Goal: Complete application form: Complete application form

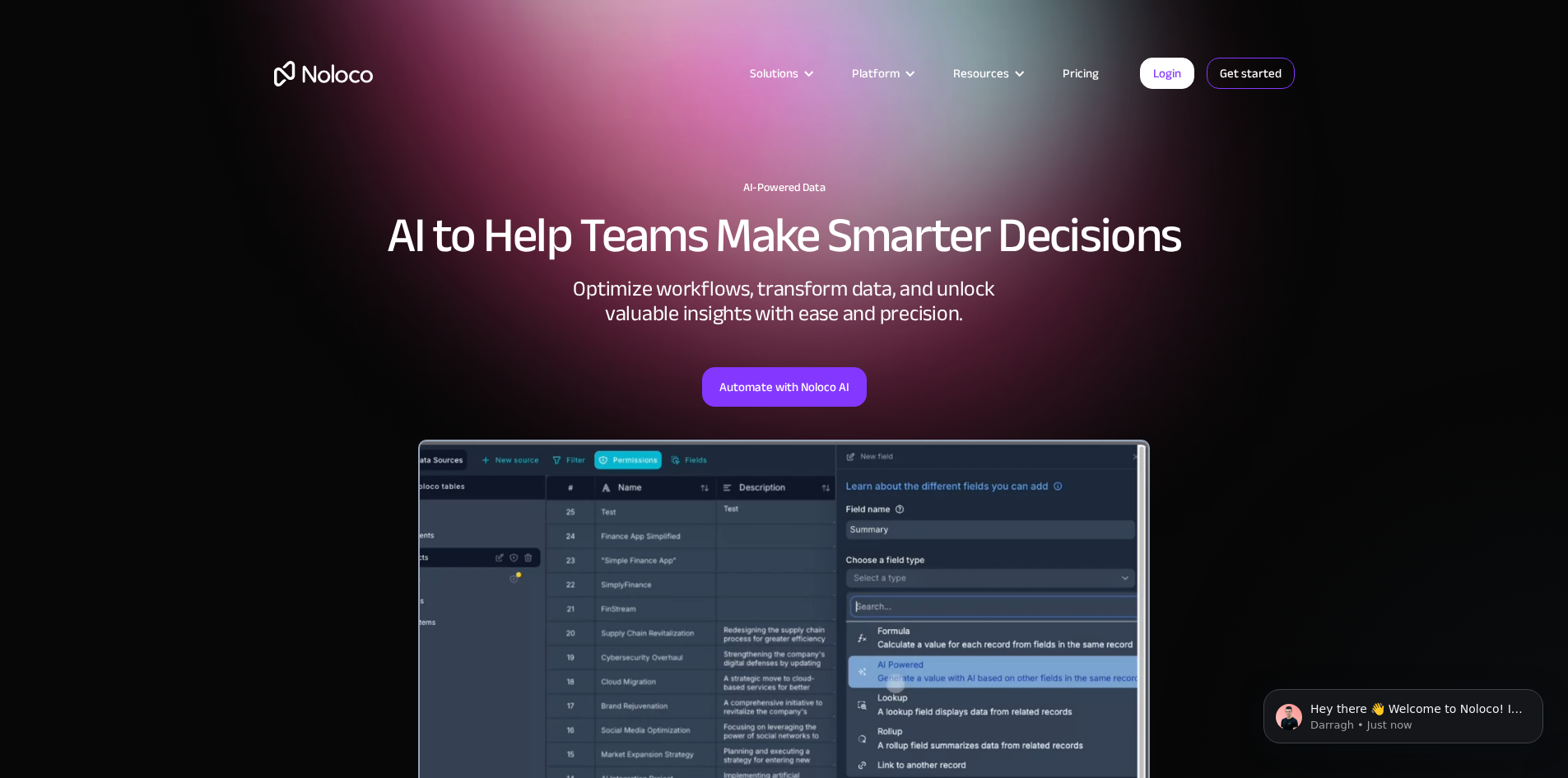
click at [1241, 70] on link "Get started" at bounding box center [1251, 73] width 88 height 31
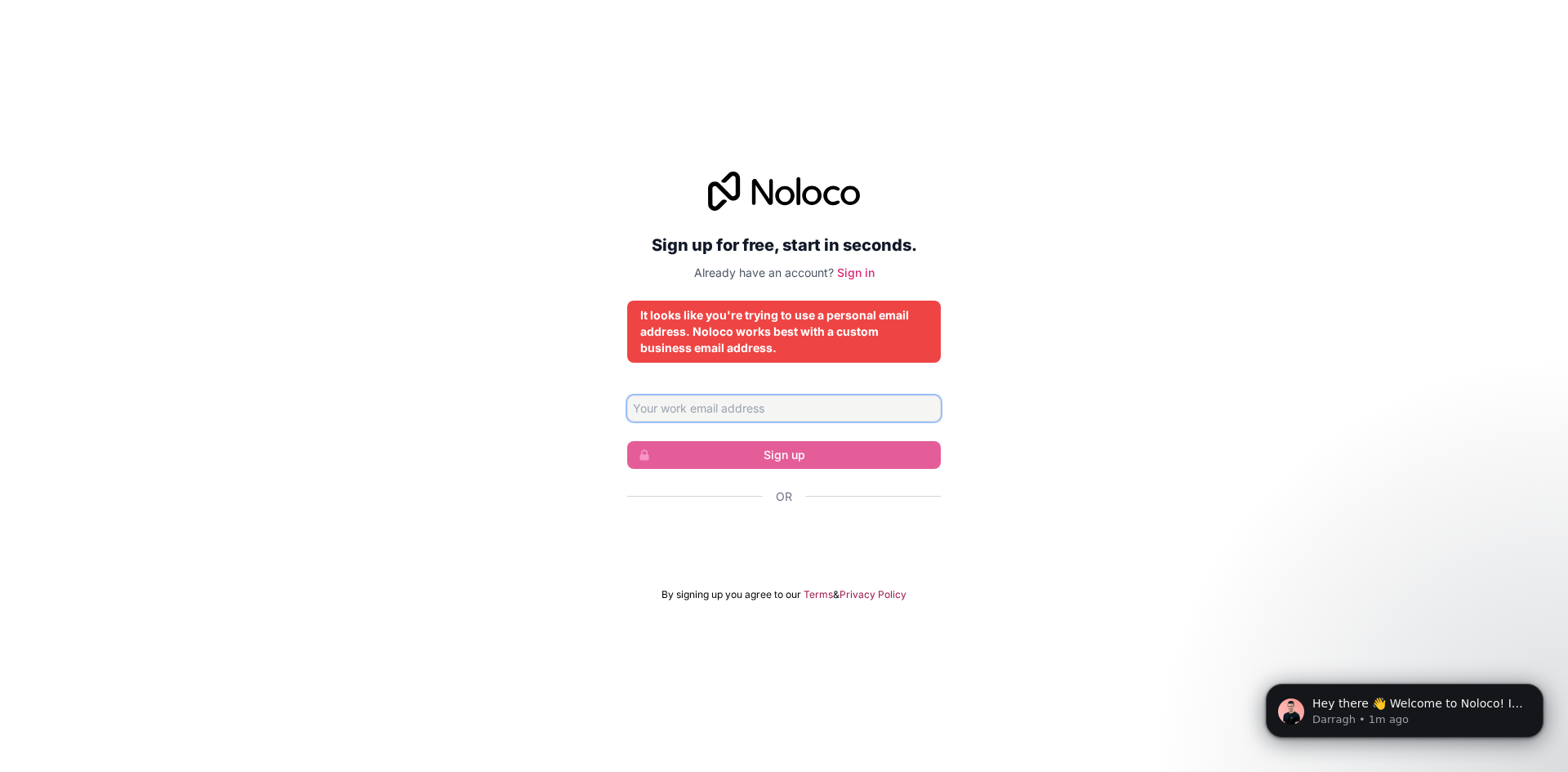
click at [727, 411] on input "Email address" at bounding box center [784, 408] width 314 height 26
type input "lorith@stageunreal.com"
click at [788, 412] on input "lorith@stageunreal.com" at bounding box center [784, 408] width 314 height 26
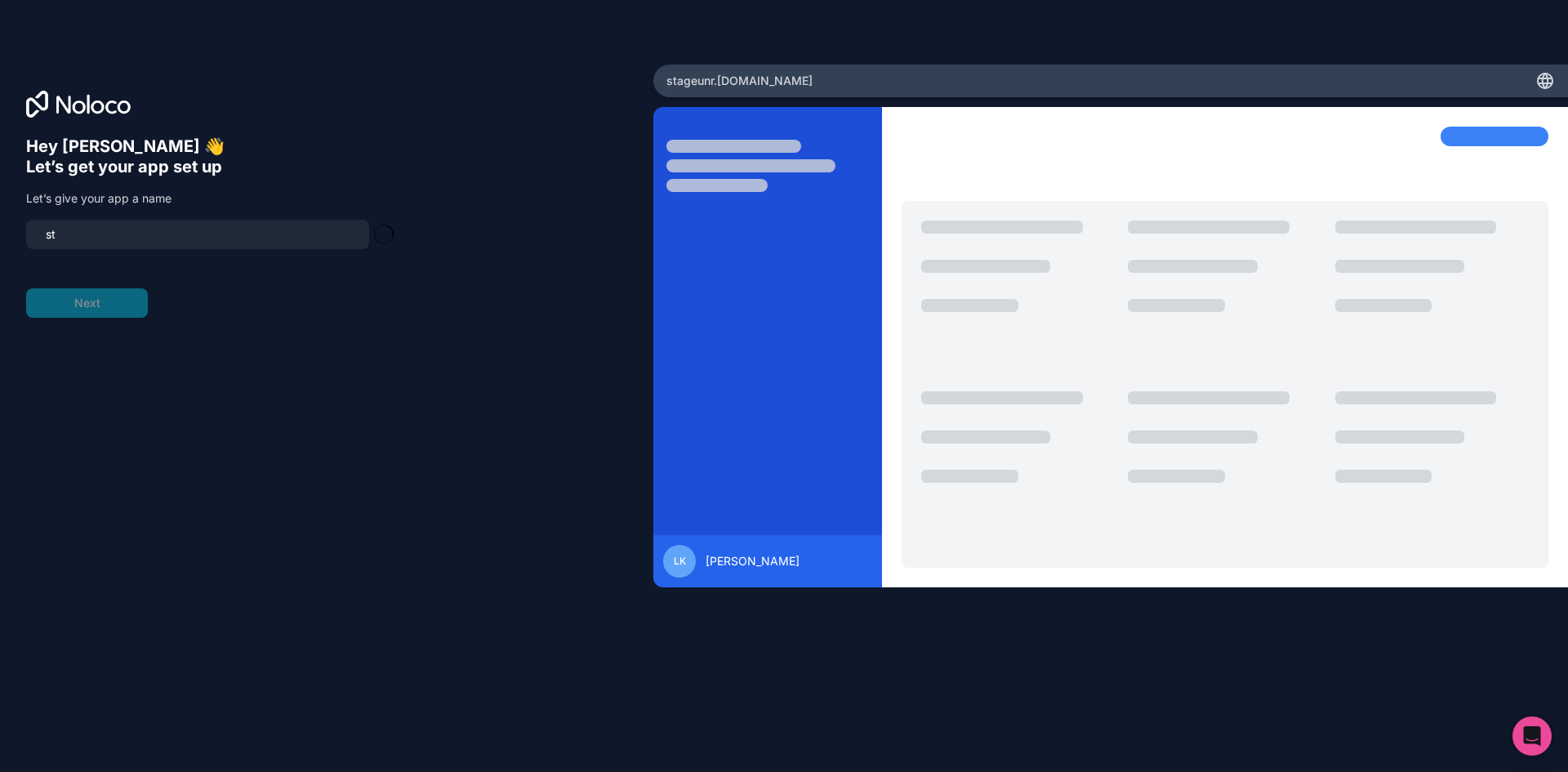
type input "s"
type input "careercounselling"
click at [107, 295] on button "Next" at bounding box center [86, 303] width 122 height 29
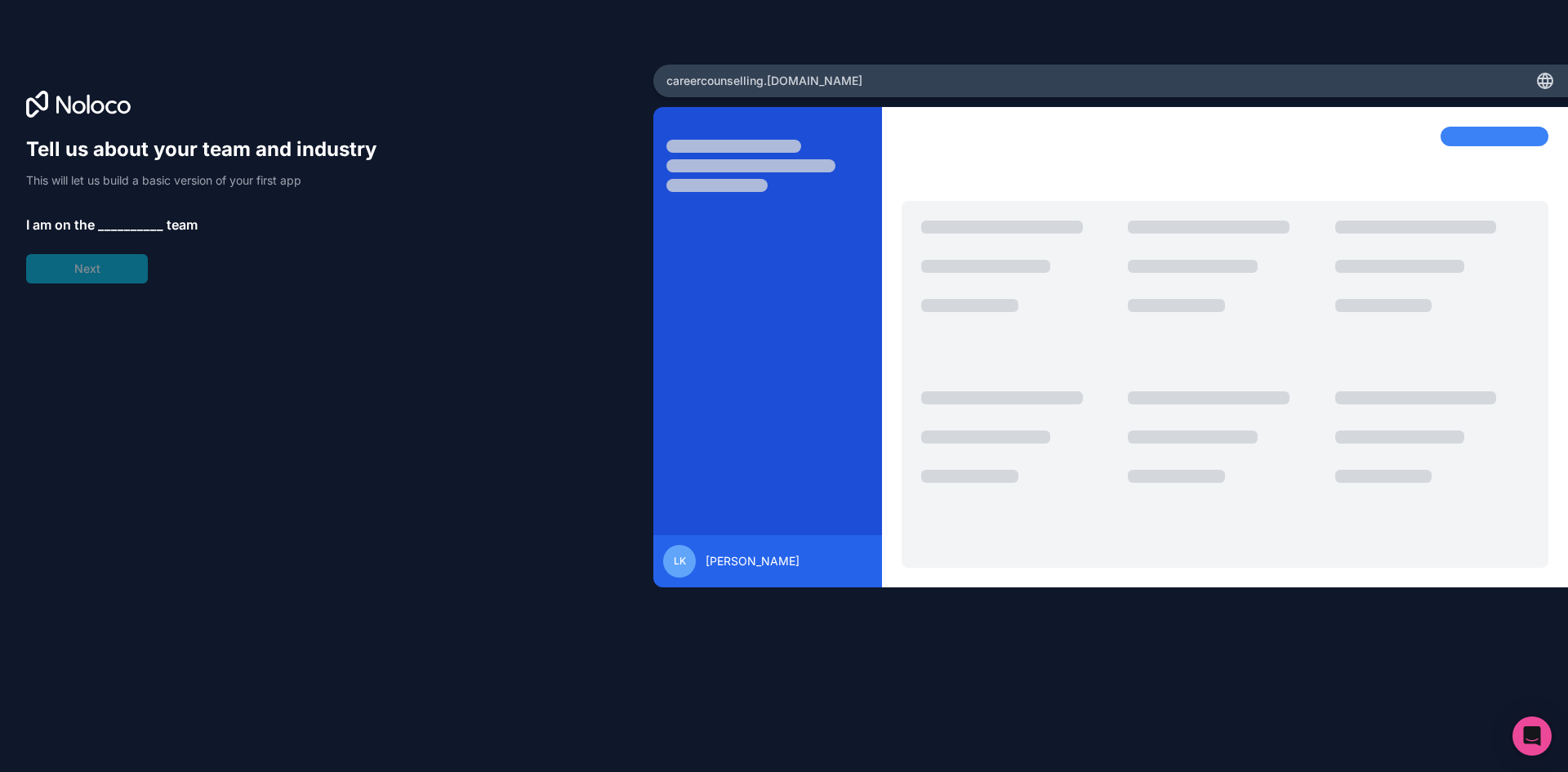
click at [112, 222] on span "__________" at bounding box center [131, 224] width 65 height 19
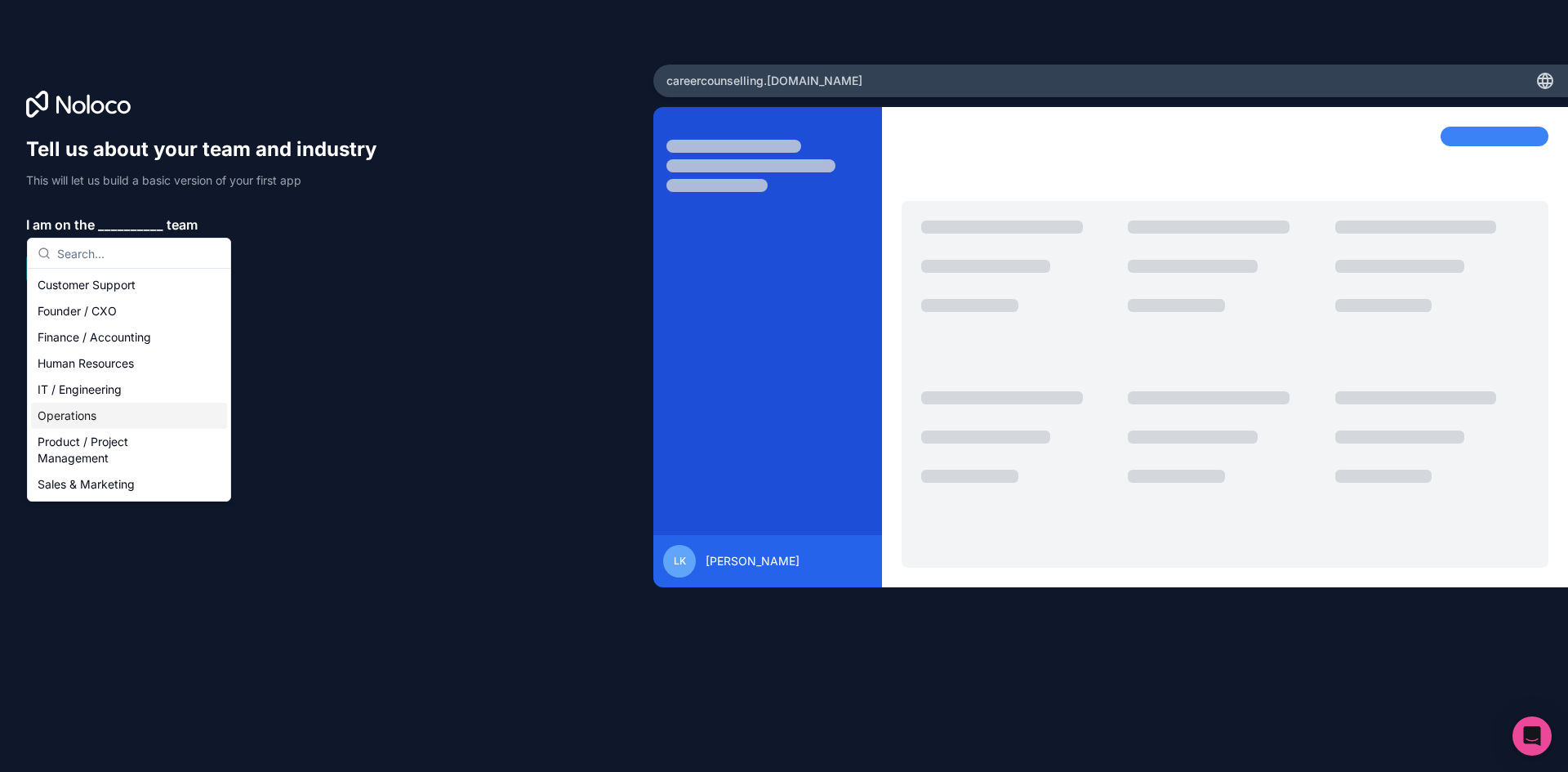
click at [120, 413] on div "Operations" at bounding box center [129, 415] width 196 height 26
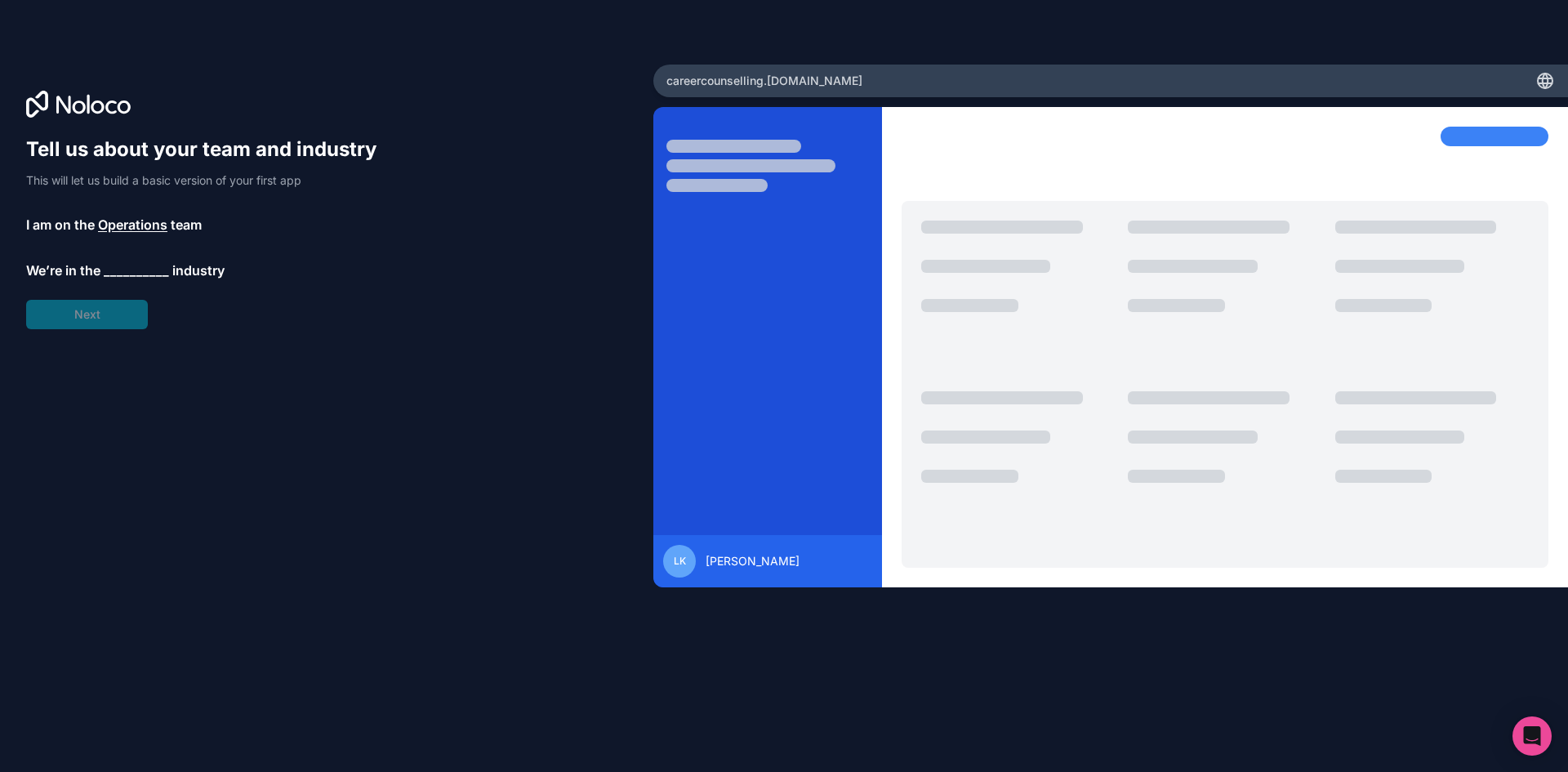
click at [139, 264] on span "__________" at bounding box center [137, 269] width 65 height 19
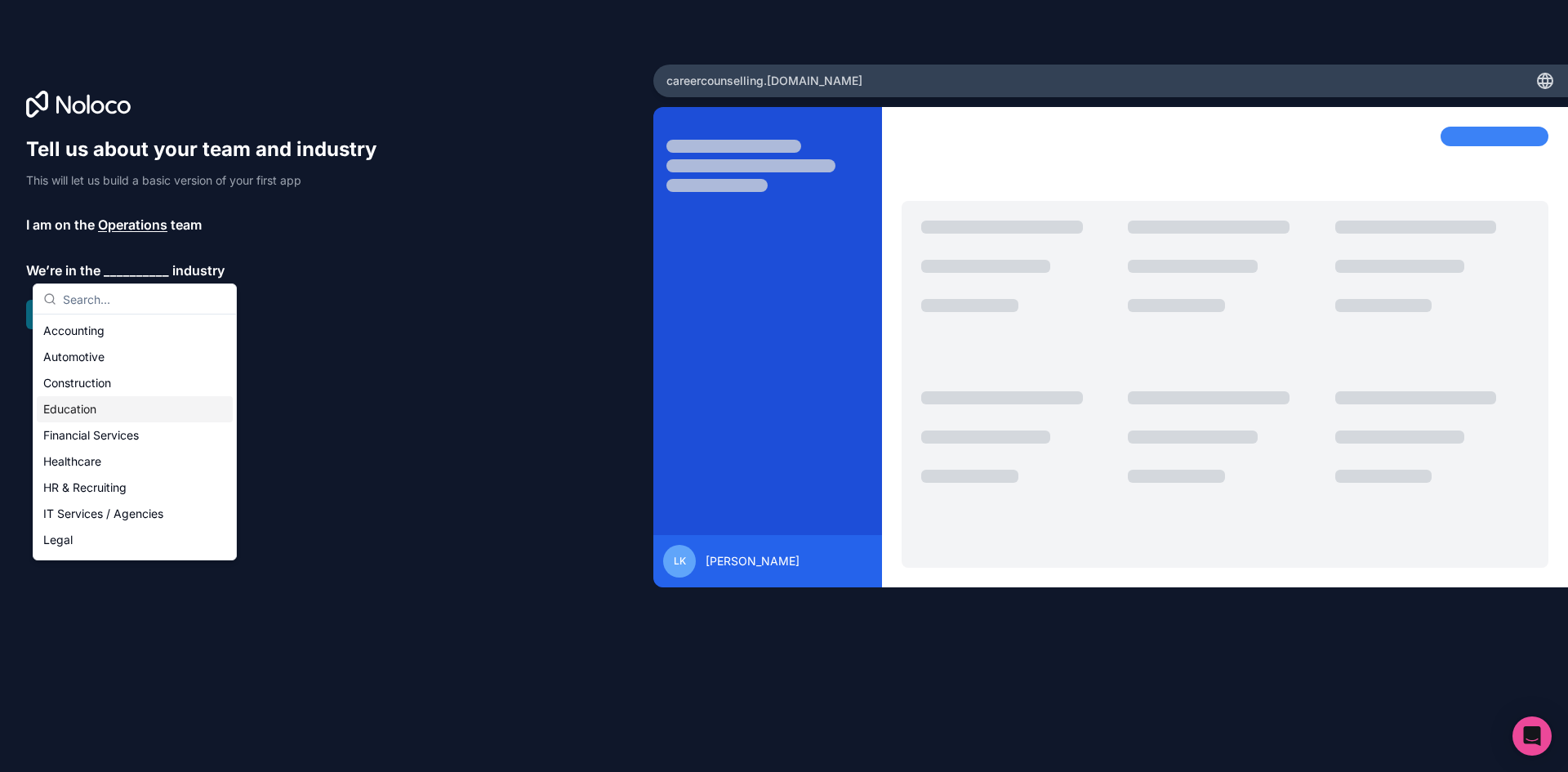
click at [133, 411] on div "Education" at bounding box center [135, 409] width 196 height 26
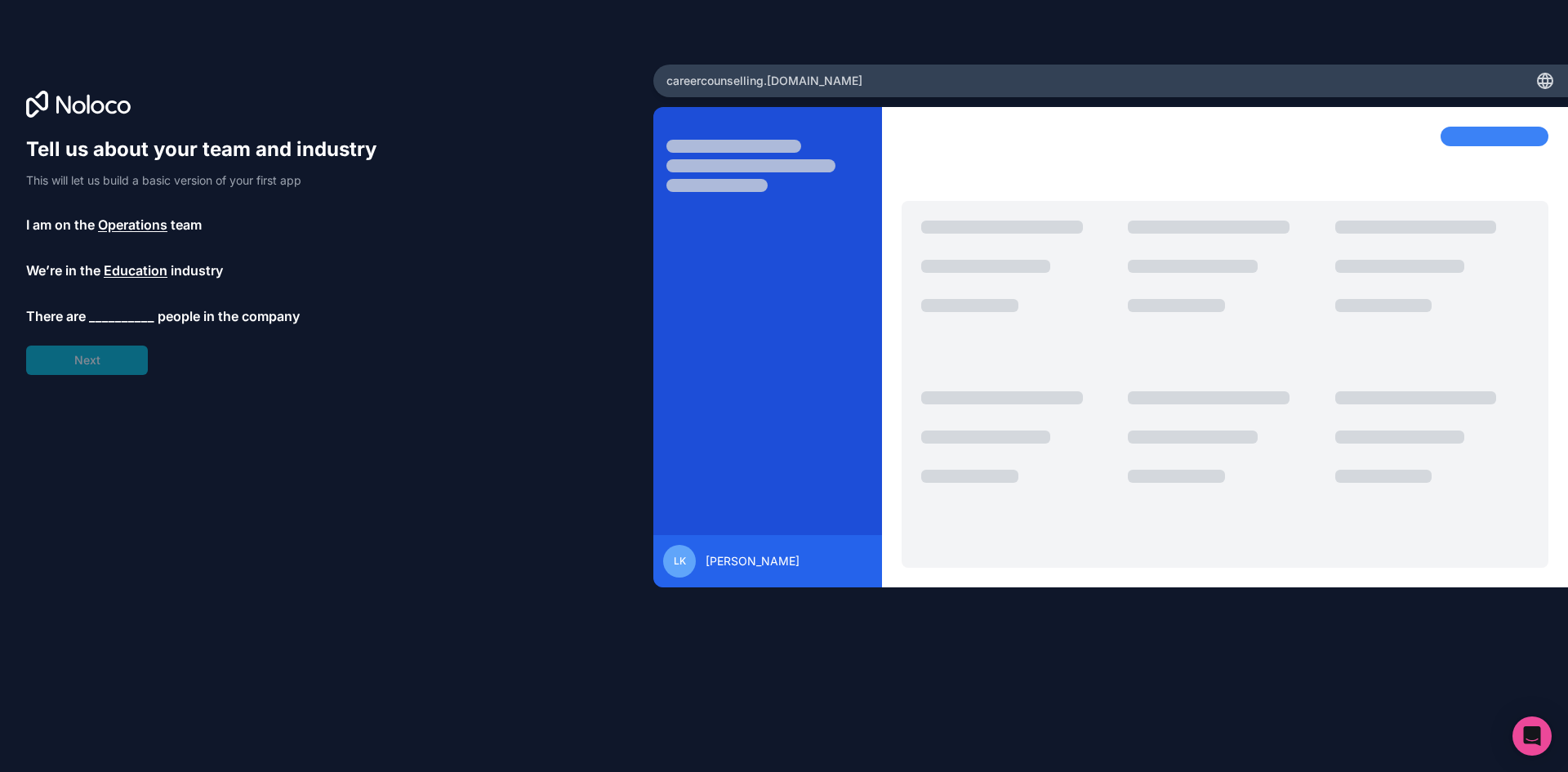
click at [109, 319] on span "__________" at bounding box center [122, 316] width 65 height 19
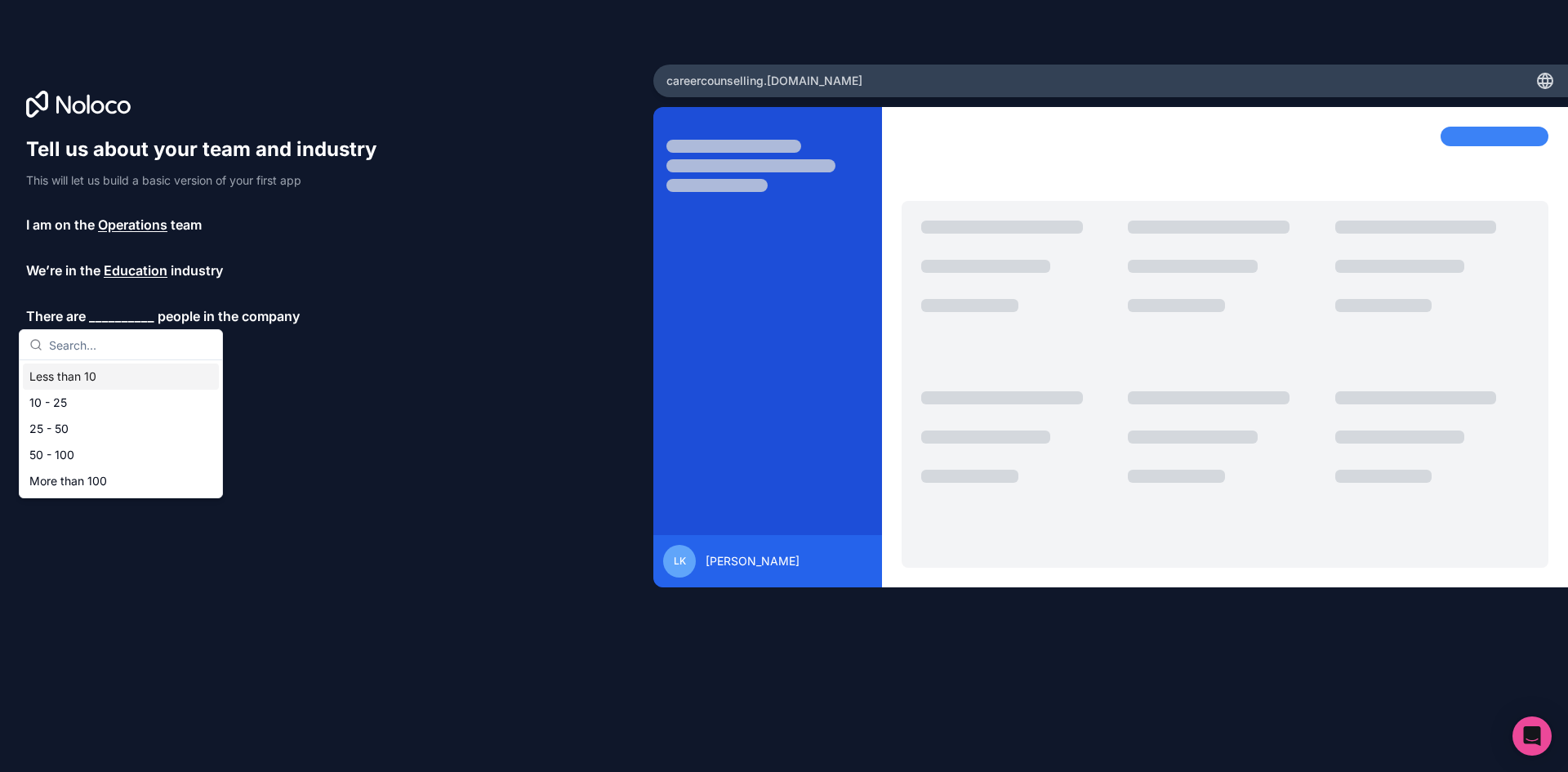
click at [102, 373] on div "Less than 10" at bounding box center [121, 376] width 196 height 26
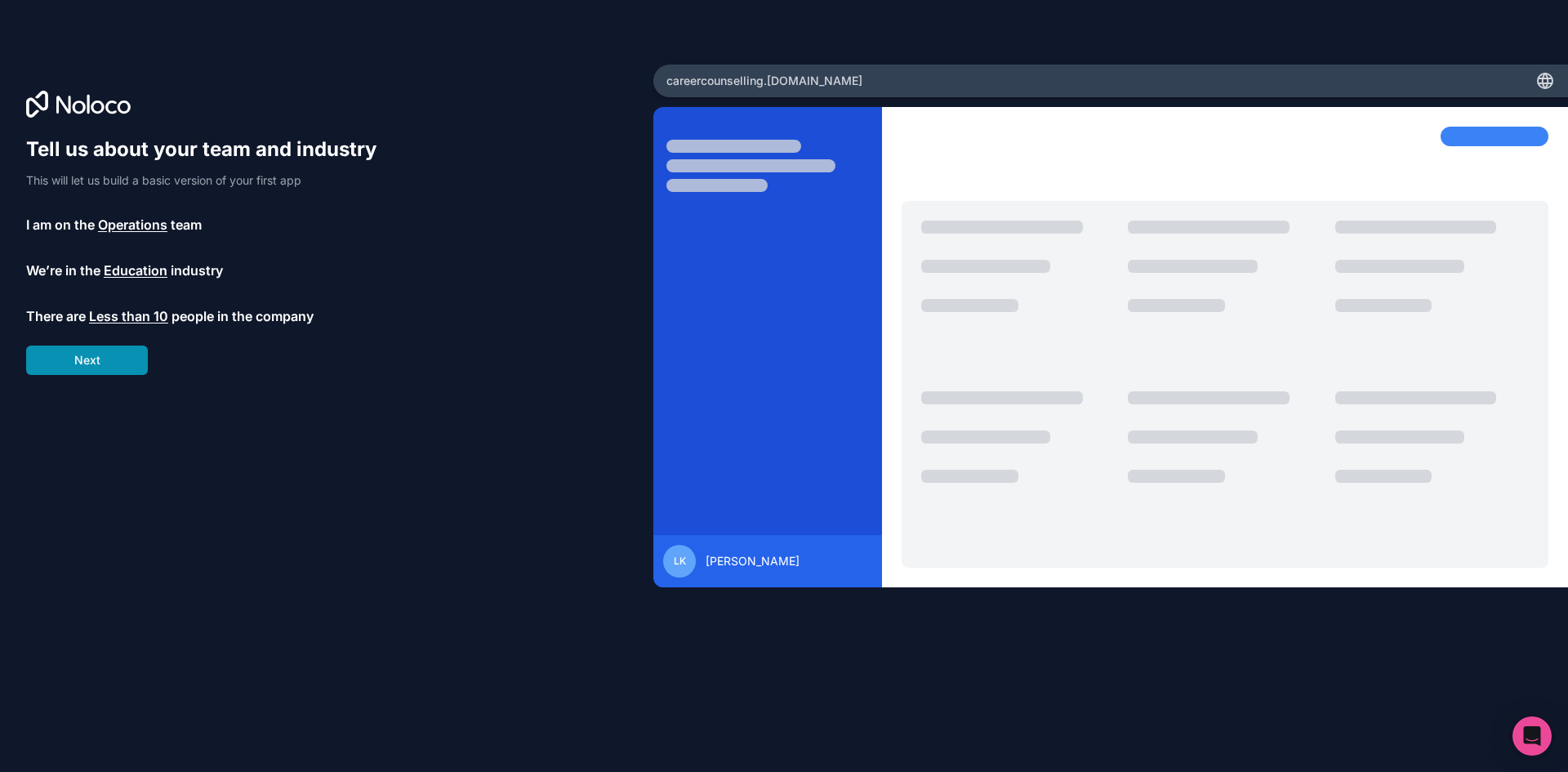
click at [102, 373] on button "Next" at bounding box center [86, 360] width 122 height 29
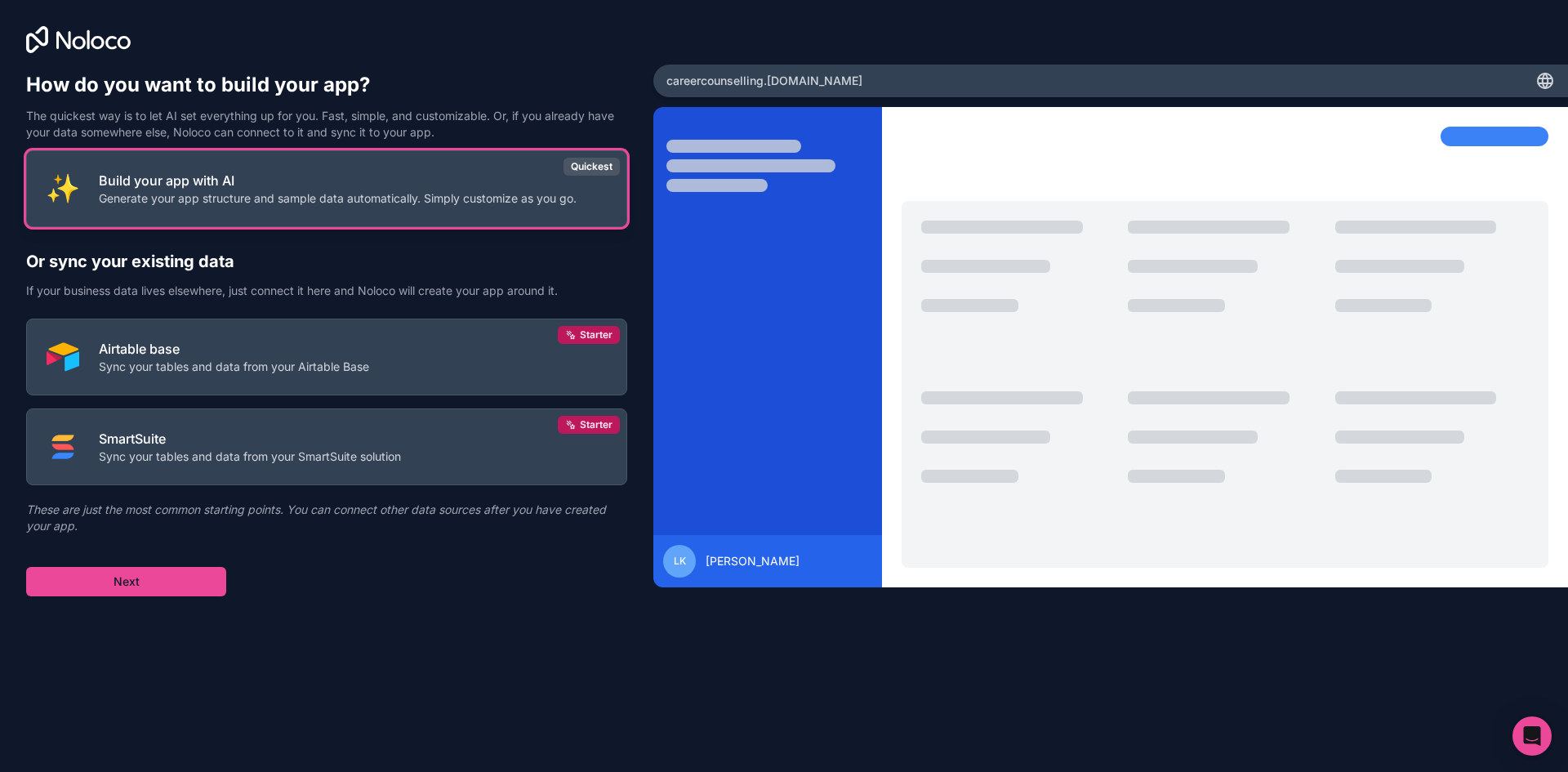
click at [254, 150] on div "How do you want to build your app? The quickest way is to let AI set everything…" at bounding box center [327, 345] width 601 height 545
click at [253, 161] on button "Build your app with AI Generate your app structure and sample data automaticall…" at bounding box center [327, 188] width 601 height 76
click at [260, 192] on p "Generate your app structure and sample data automatically. Simply customize as …" at bounding box center [337, 198] width 478 height 16
click at [260, 192] on div "Build your app with AI Generate your app structure and sample data automaticall…" at bounding box center [337, 188] width 478 height 36
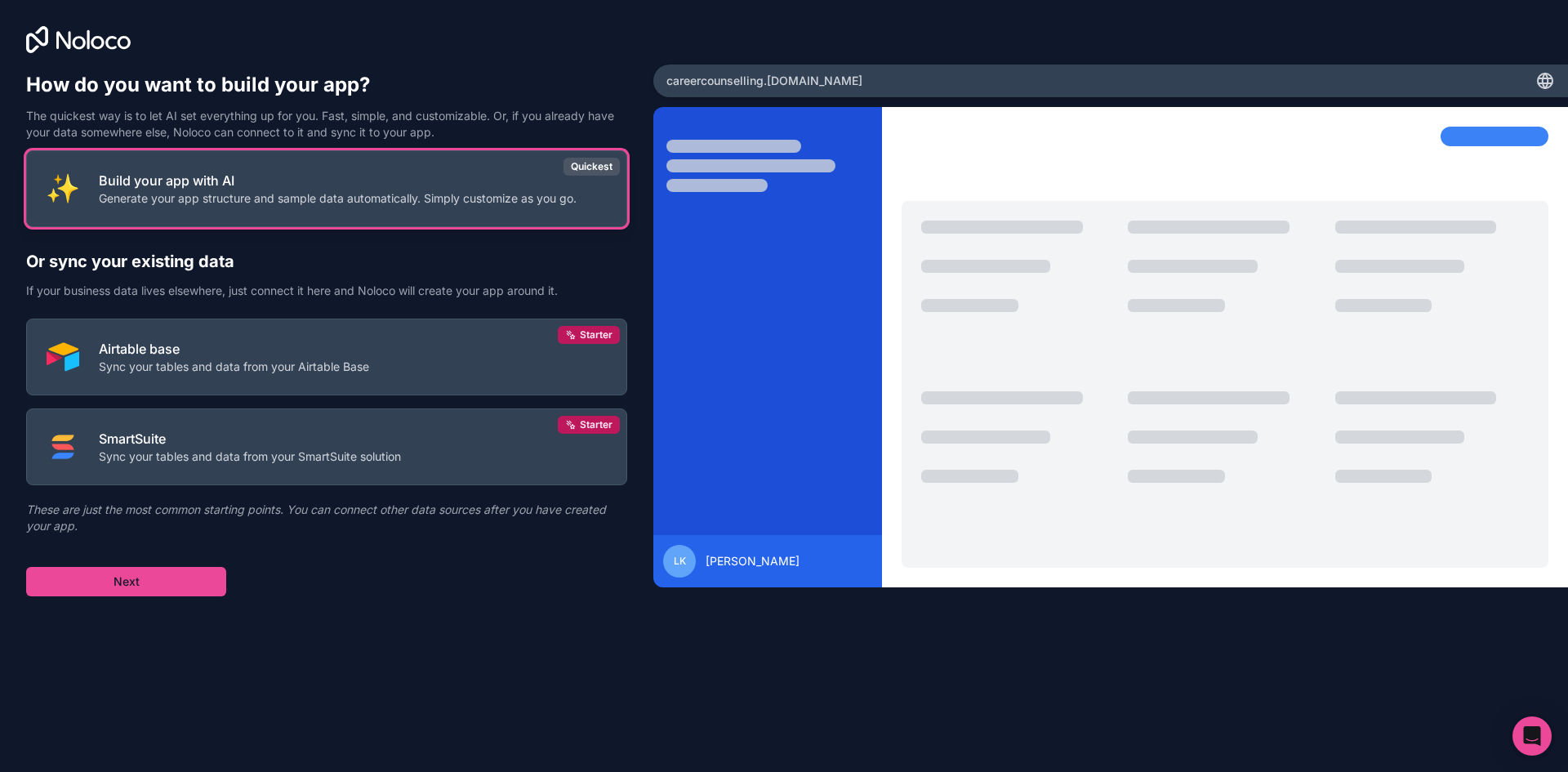
click at [260, 190] on p "Build your app with AI" at bounding box center [337, 180] width 478 height 19
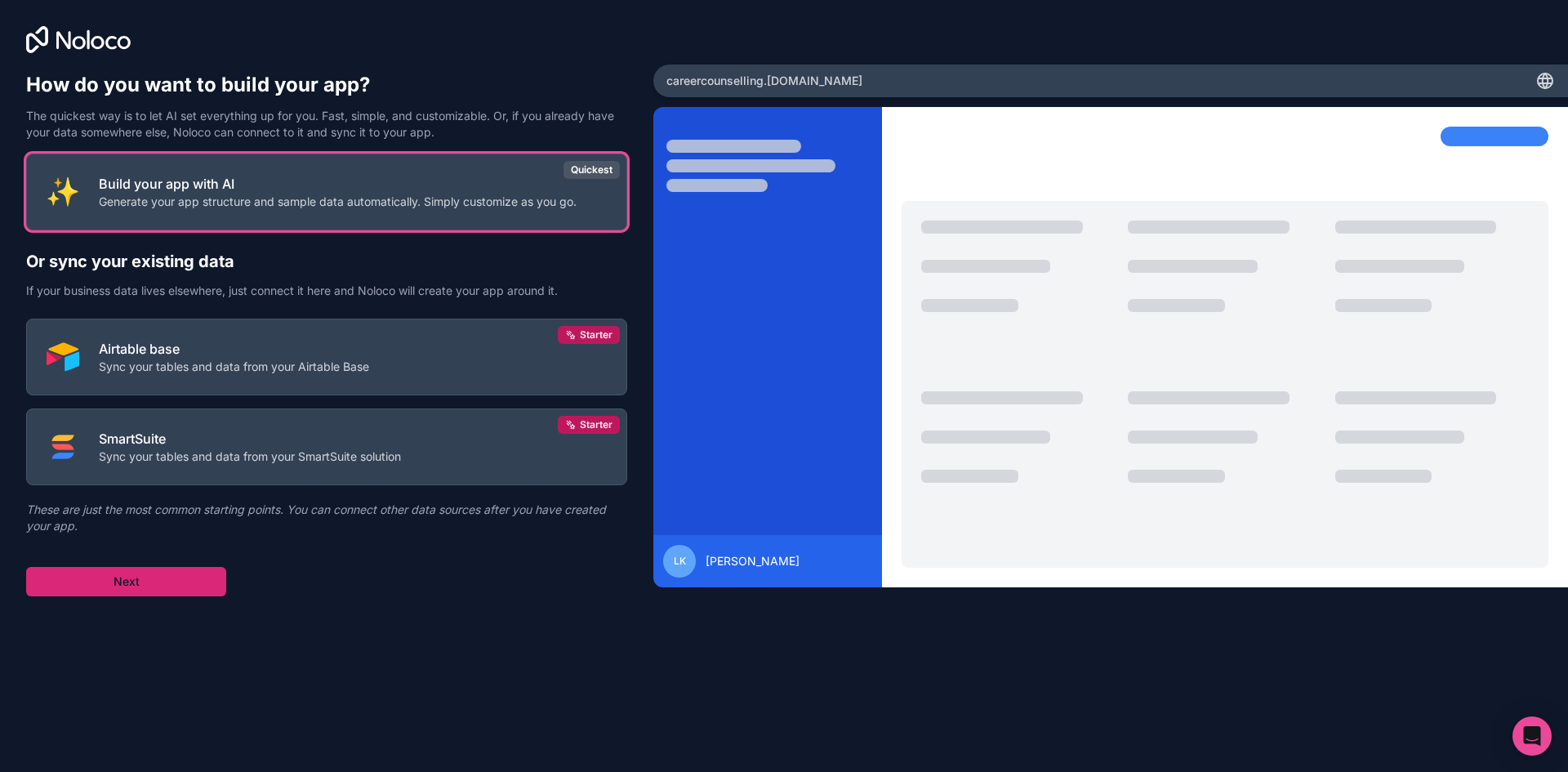
click at [117, 566] on button "Next" at bounding box center [126, 581] width 200 height 29
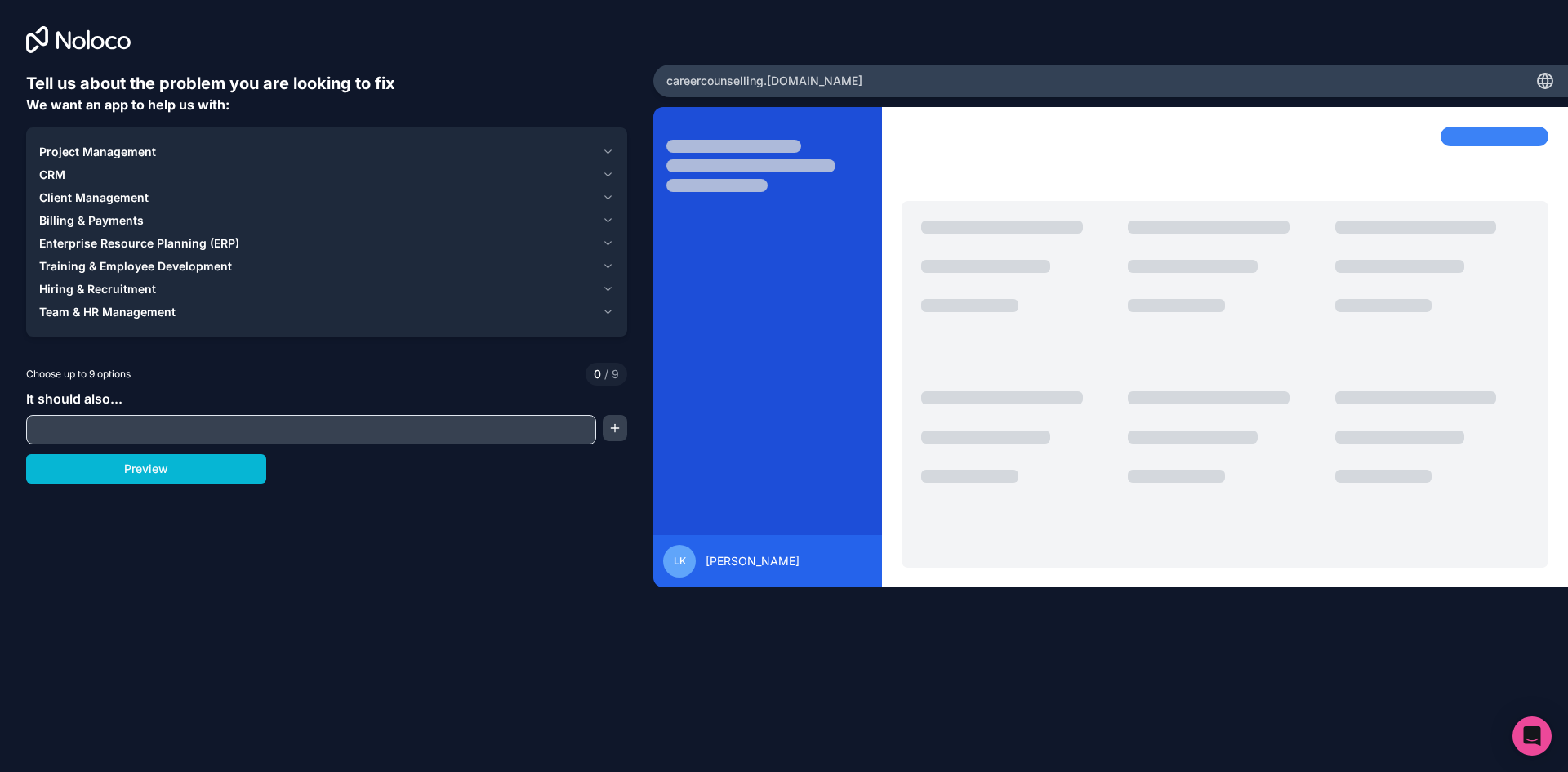
click at [65, 150] on span "Project Management" at bounding box center [97, 151] width 117 height 16
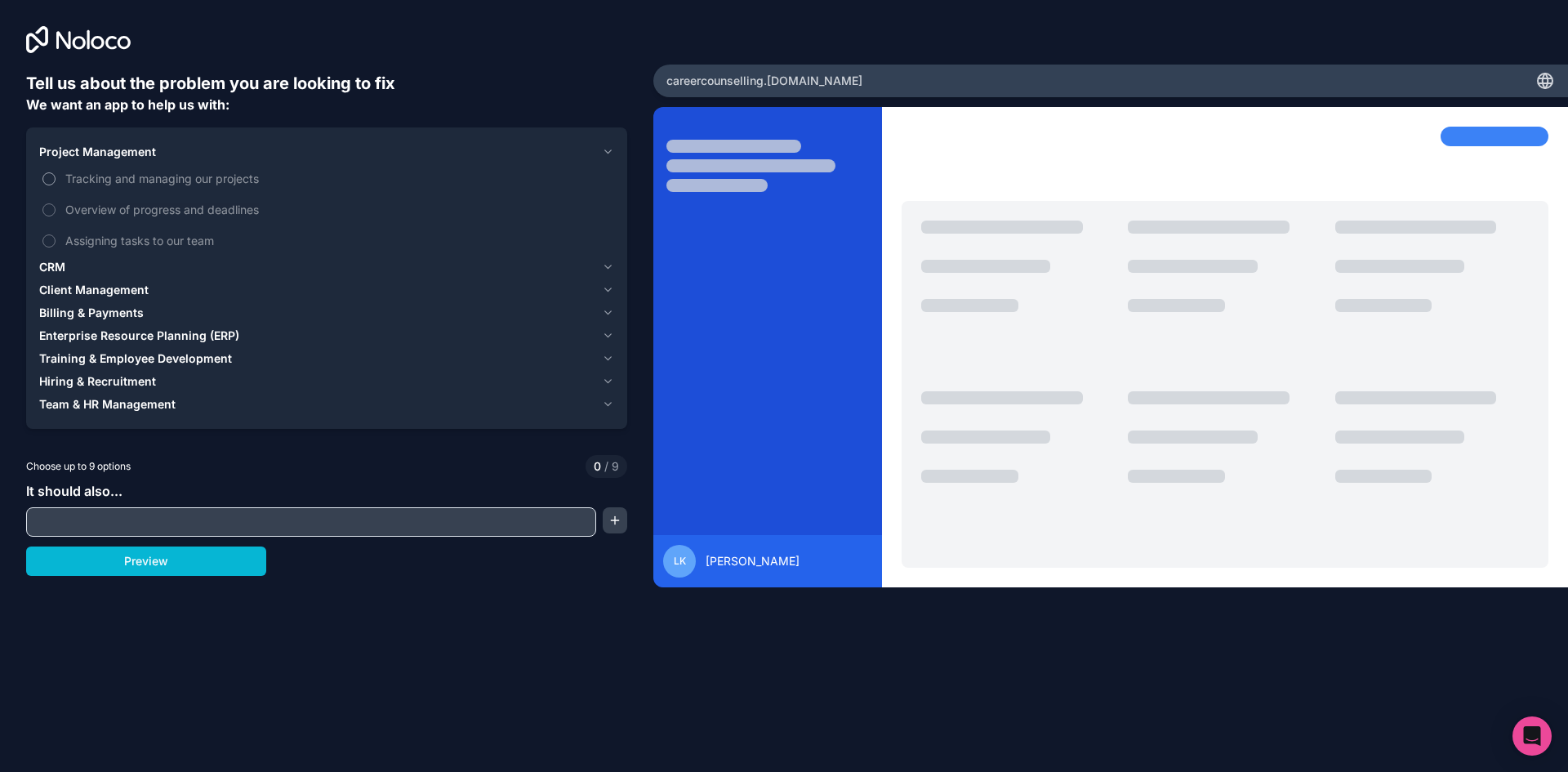
click at [45, 179] on button "Tracking and managing our projects" at bounding box center [50, 179] width 13 height 13
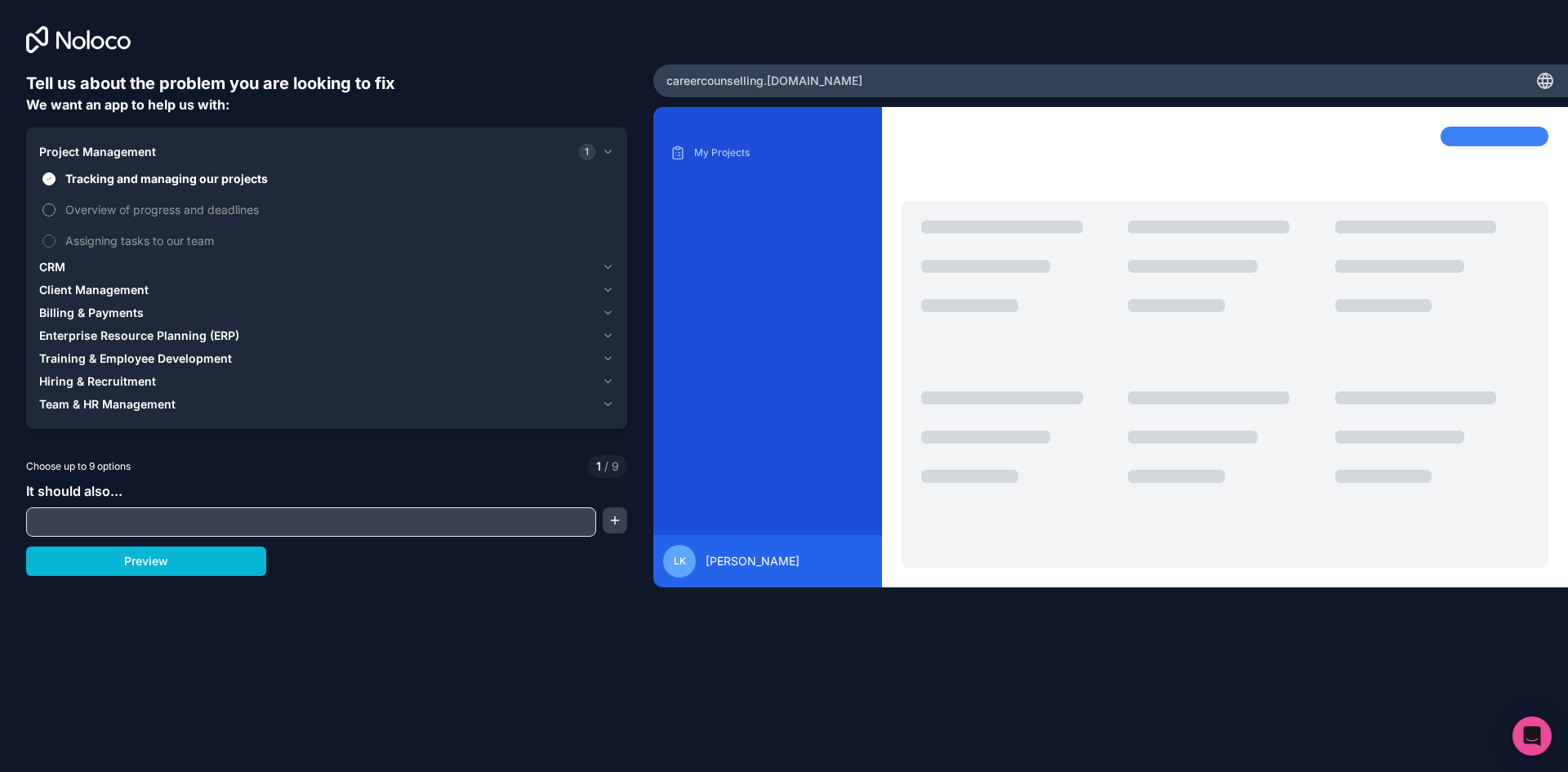
click at [47, 210] on button "Overview of progress and deadlines" at bounding box center [50, 210] width 13 height 13
click at [59, 253] on label "Assigning tasks to our team" at bounding box center [327, 241] width 575 height 30
click at [55, 248] on button "Assigning tasks to our team" at bounding box center [50, 241] width 13 height 13
click at [165, 514] on input "text" at bounding box center [311, 521] width 562 height 23
type input "None"
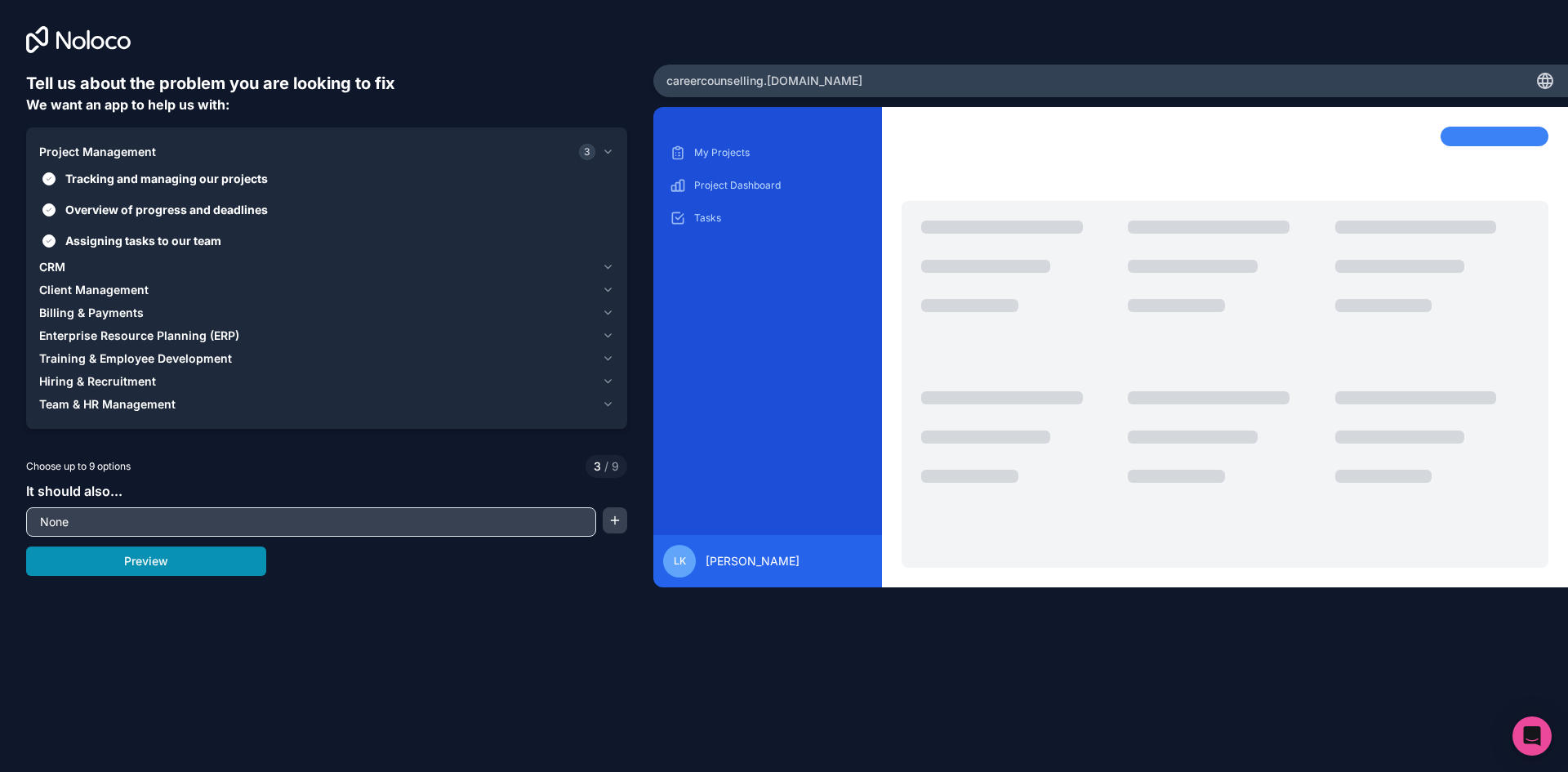
click at [220, 554] on button "Preview" at bounding box center [146, 561] width 240 height 29
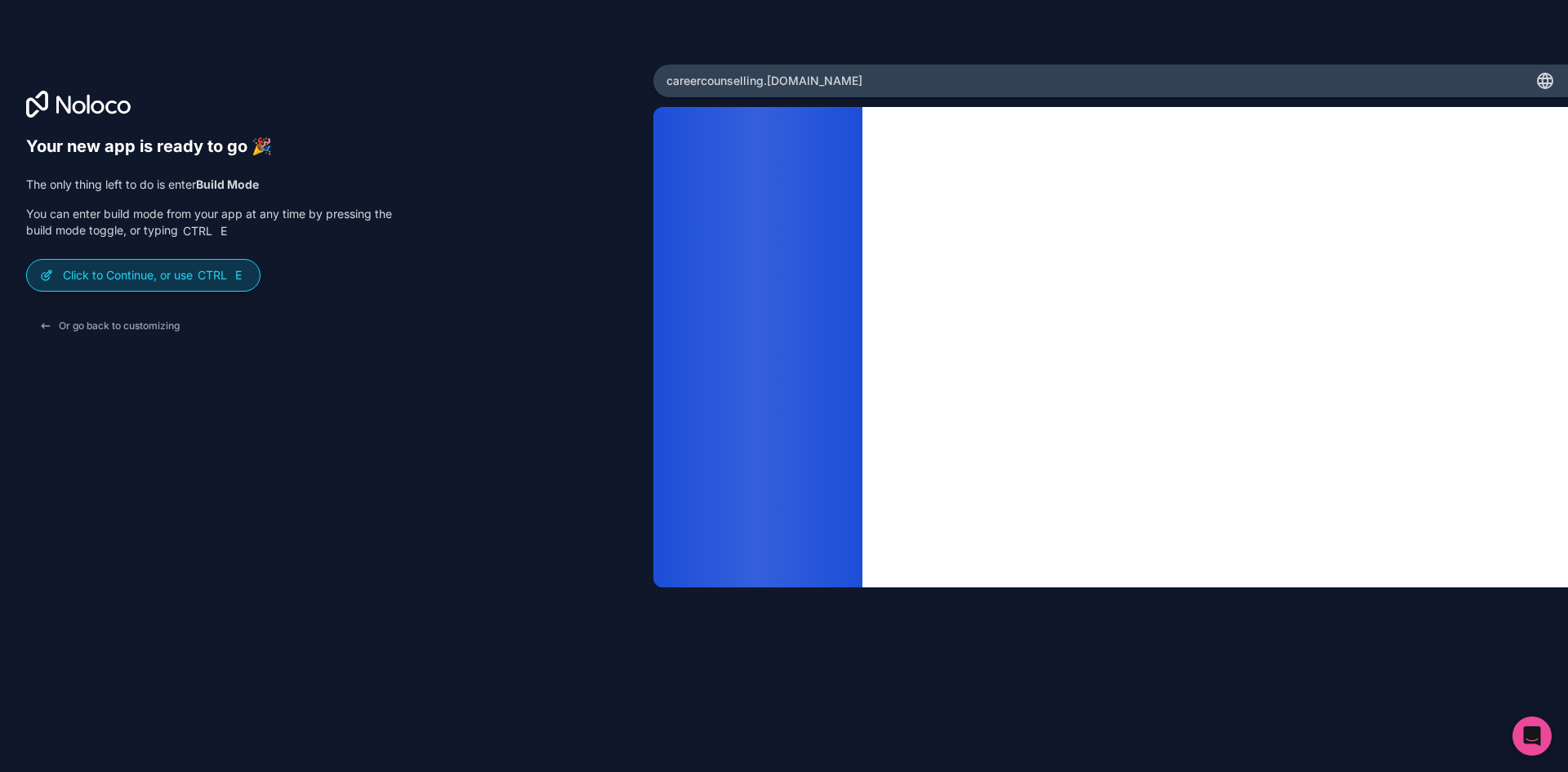
click at [111, 269] on p "Click to Continue, or use Ctrl E" at bounding box center [154, 274] width 184 height 16
